Goal: Complete application form: Complete application form

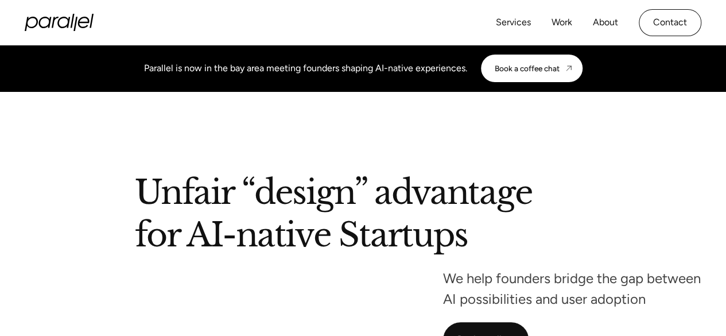
drag, startPoint x: 674, startPoint y: 24, endPoint x: 627, endPoint y: 17, distance: 46.9
click at [674, 24] on link "Contact" at bounding box center [670, 22] width 63 height 27
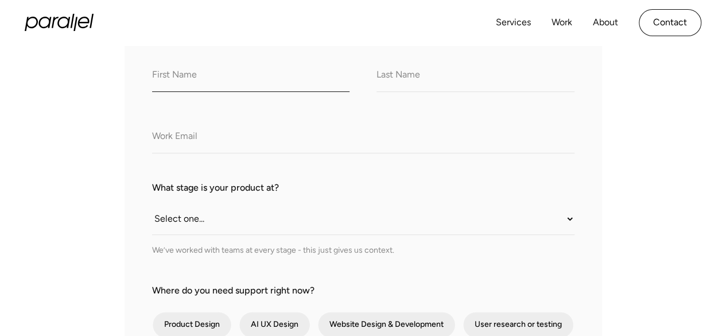
type input "[PERSON_NAME]"
type input "Flora"
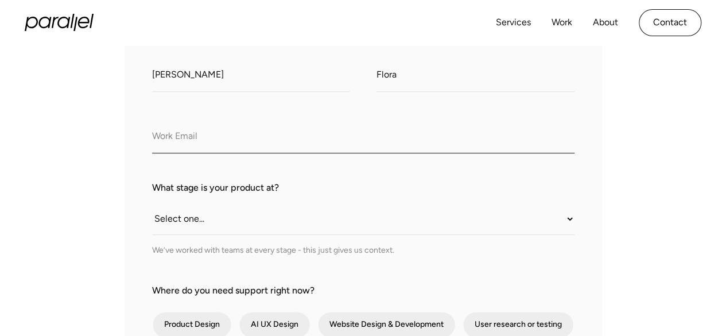
type input "[EMAIL_ADDRESS][DOMAIN_NAME]"
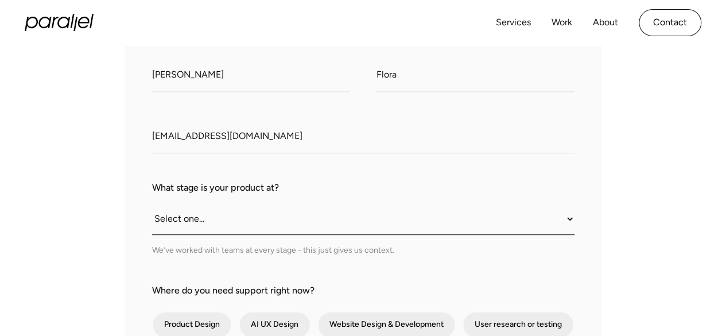
click at [208, 221] on select "Select one... Still an idea Building MVP Live with early users Scaling fast Som…" at bounding box center [363, 219] width 422 height 32
select select "Still an idea"
click at [152, 204] on select "Select one... Still an idea Building MVP Live with early users Scaling fast Som…" at bounding box center [363, 219] width 422 height 32
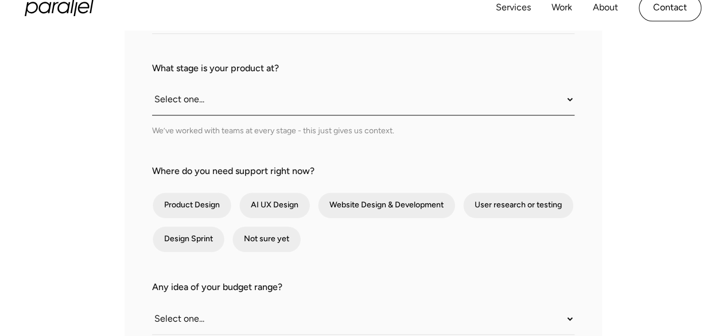
scroll to position [402, 0]
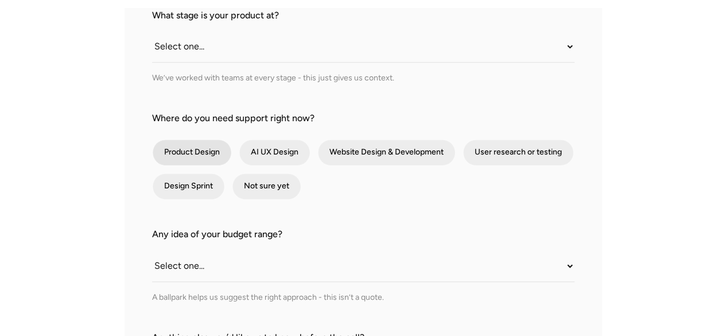
click at [178, 154] on div "contact-form" at bounding box center [192, 152] width 79 height 26
click at [172, 154] on input "Product Design" at bounding box center [167, 152] width 7 height 7
checkbox input "true"
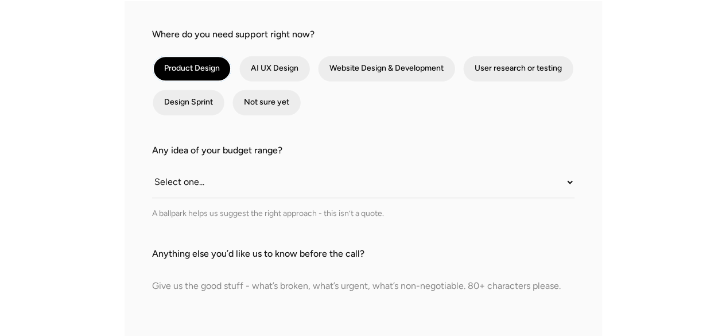
scroll to position [574, 0]
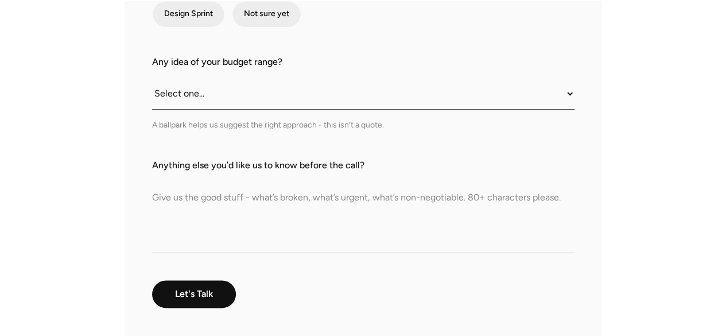
click at [207, 98] on select "Select one... Under $10K $10K–$25K $25K–$50K $50K+" at bounding box center [363, 94] width 422 height 32
select select "Under $10K"
click at [152, 78] on select "Select one... Under $10K $10K–$25K $25K–$50K $50K+" at bounding box center [363, 94] width 422 height 32
click at [201, 207] on textarea "Anything else you’d like us to know before the call?" at bounding box center [363, 212] width 422 height 80
paste textarea "Hello, With your permission I would like to send you a SEO Report with prices s…"
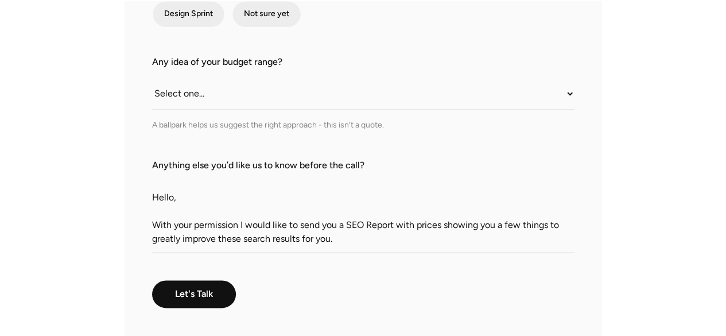
scroll to position [102, 0]
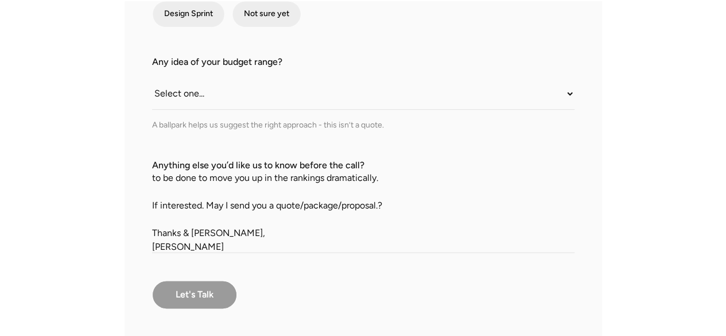
type textarea "Hello, With your permission I would like to send you a SEO Report with prices s…"
click at [183, 296] on input "Let's Talk" at bounding box center [194, 294] width 85 height 29
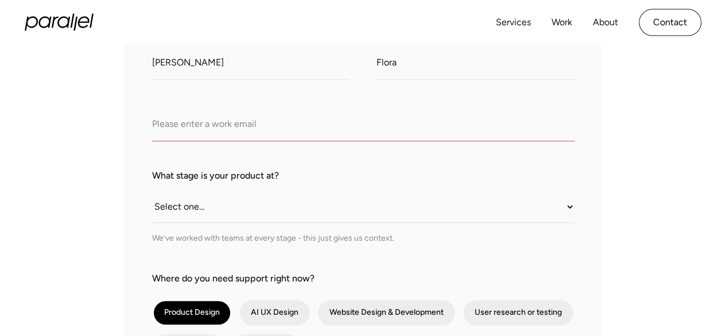
scroll to position [172, 0]
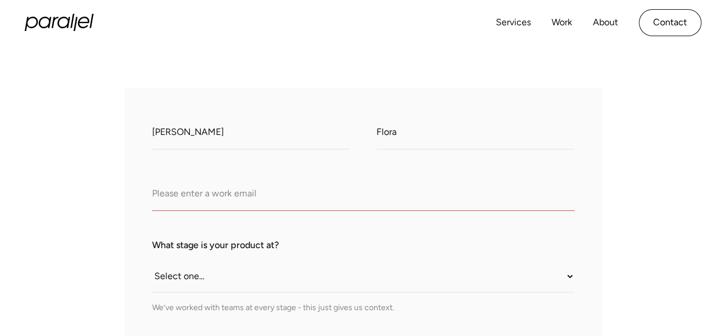
click at [238, 196] on input "Company Email" at bounding box center [363, 195] width 422 height 32
paste input "[EMAIL_ADDRESS][DOMAIN_NAME]"
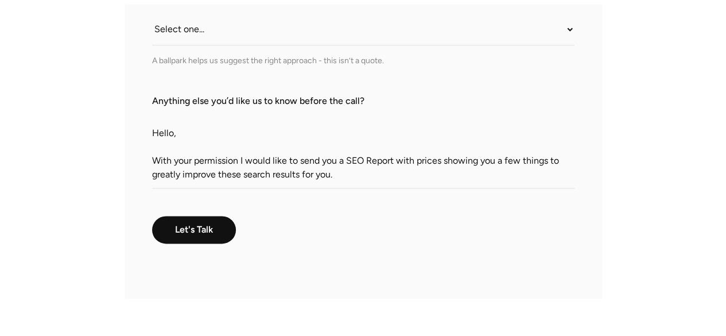
scroll to position [689, 0]
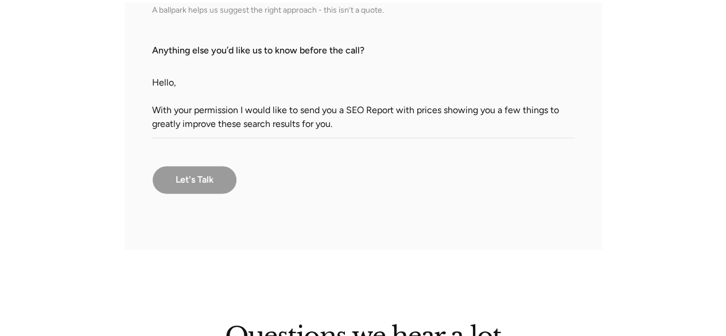
type input "[EMAIL_ADDRESS][DOMAIN_NAME]"
click at [187, 182] on input "Let's Talk" at bounding box center [194, 179] width 85 height 29
